Goal: Task Accomplishment & Management: Manage account settings

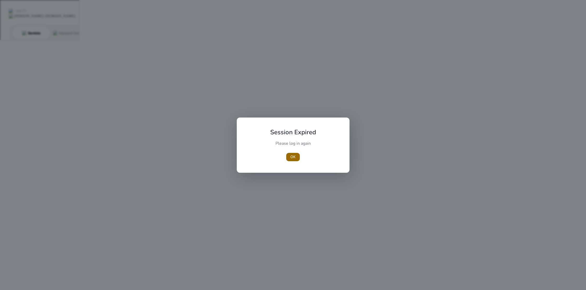
click at [291, 156] on span "OK" at bounding box center [293, 156] width 5 height 5
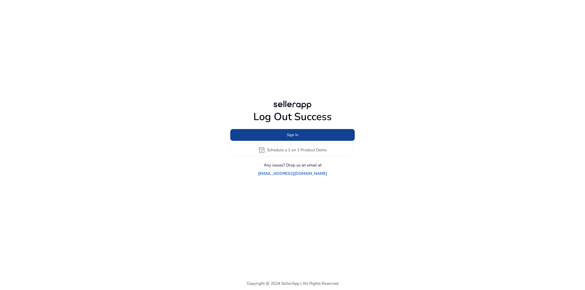
click at [291, 138] on span "Sign In" at bounding box center [293, 134] width 12 height 5
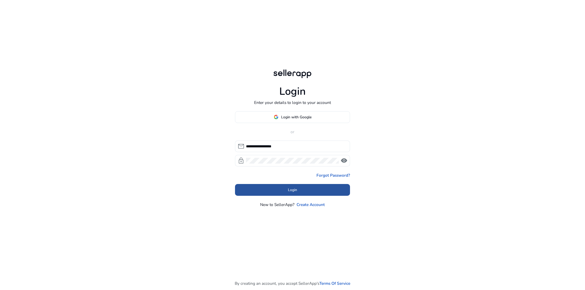
click at [309, 187] on span at bounding box center [292, 190] width 115 height 13
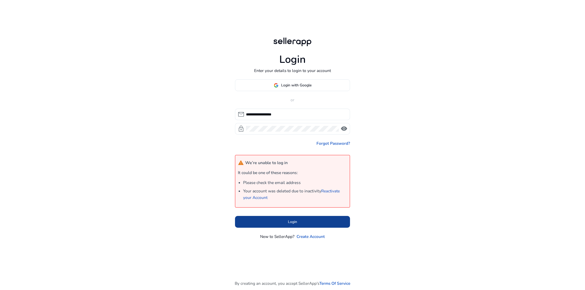
click at [287, 222] on span at bounding box center [292, 221] width 115 height 13
click at [342, 129] on span "visibility" at bounding box center [343, 128] width 7 height 7
click at [342, 129] on span "visibility_off" at bounding box center [343, 128] width 7 height 7
